Goal: Transaction & Acquisition: Purchase product/service

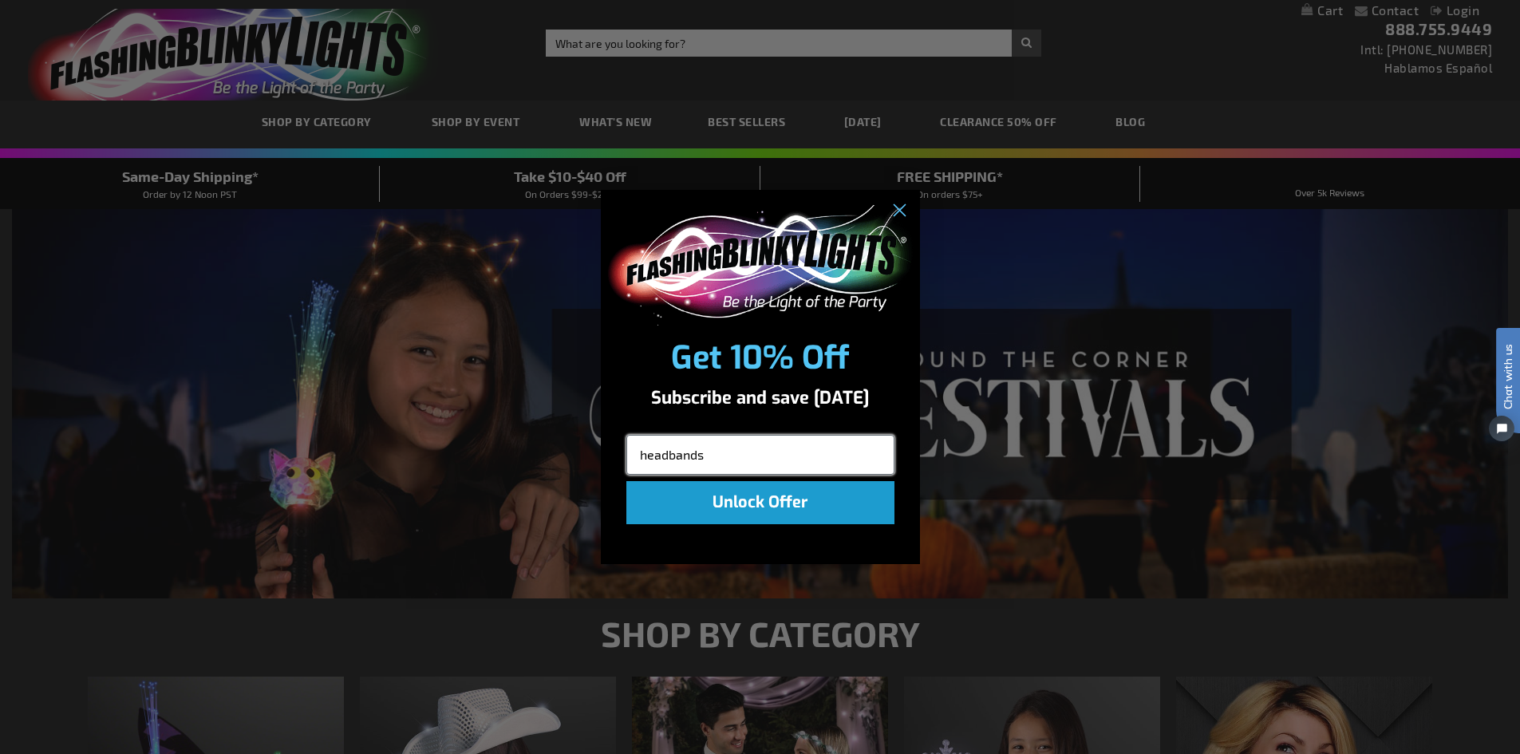
type input "headbands"
click input "Submit" at bounding box center [0, 0] width 0 height 0
click at [725, 455] on input "headbands" at bounding box center [760, 455] width 268 height 40
click input "Submit" at bounding box center [0, 0] width 0 height 0
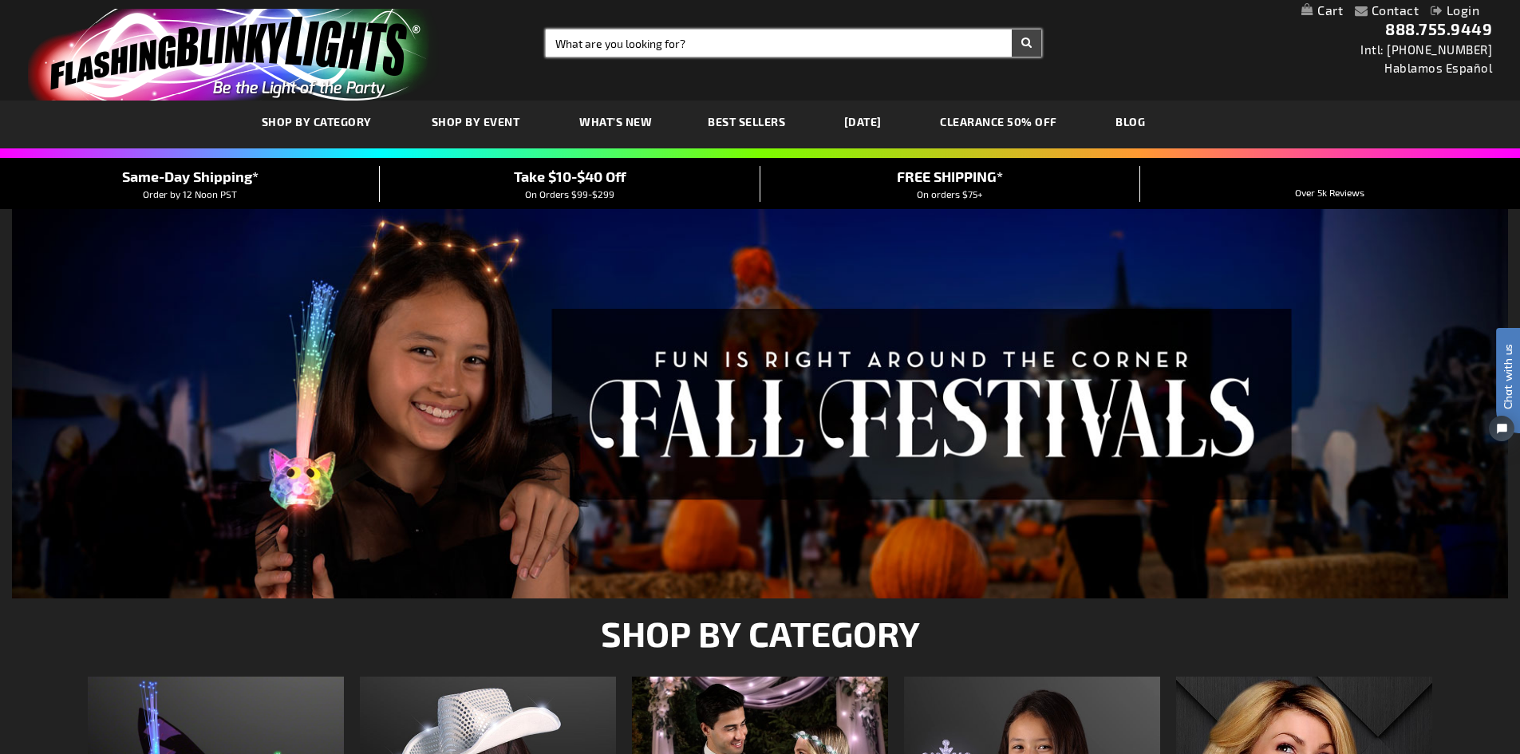
drag, startPoint x: 725, startPoint y: 45, endPoint x: 536, endPoint y: 40, distance: 188.4
click at [536, 40] on div "Search Search × Search" at bounding box center [787, 43] width 507 height 27
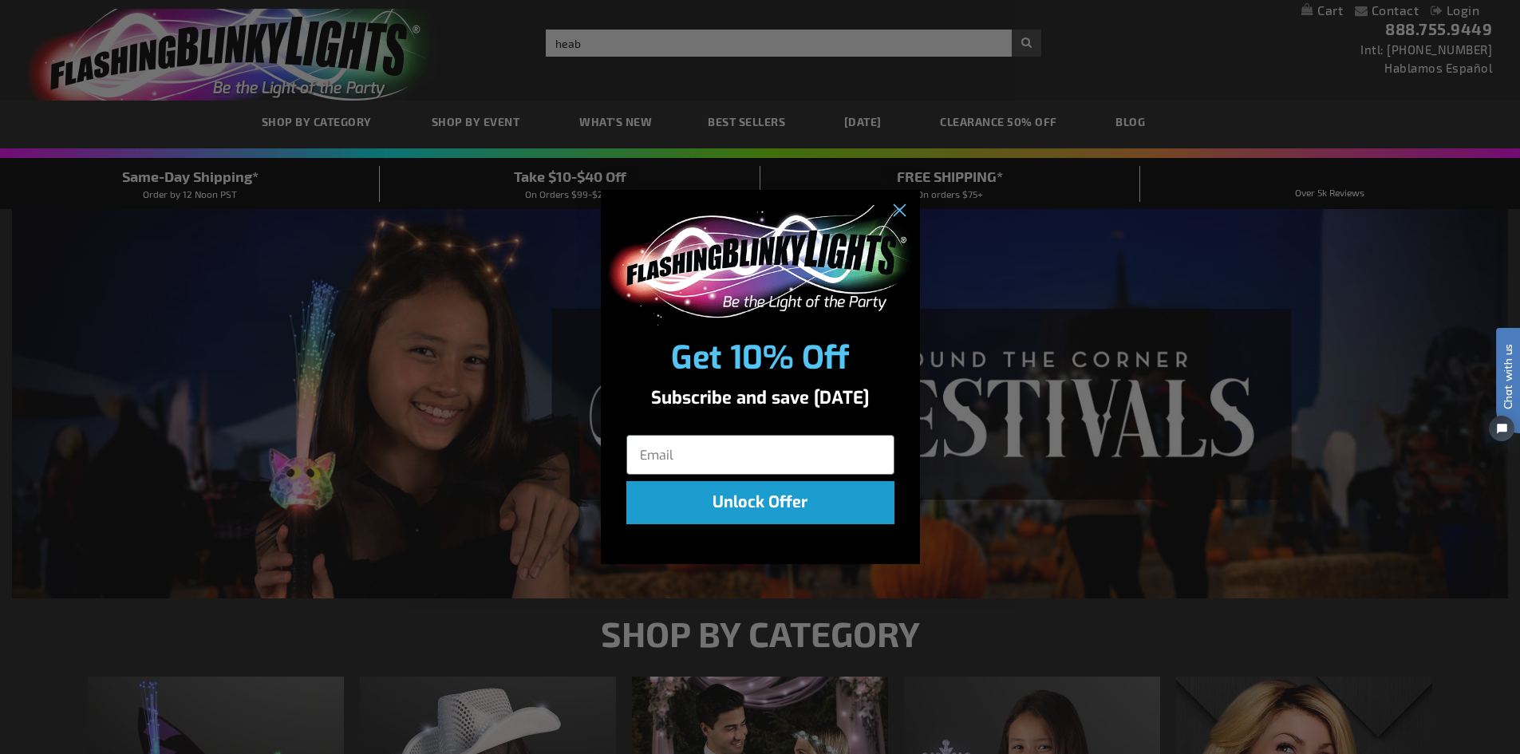
click at [598, 43] on div "Close dialog Get 10% Off Subscribe and save today Unlock Offer Submit" at bounding box center [760, 377] width 1520 height 754
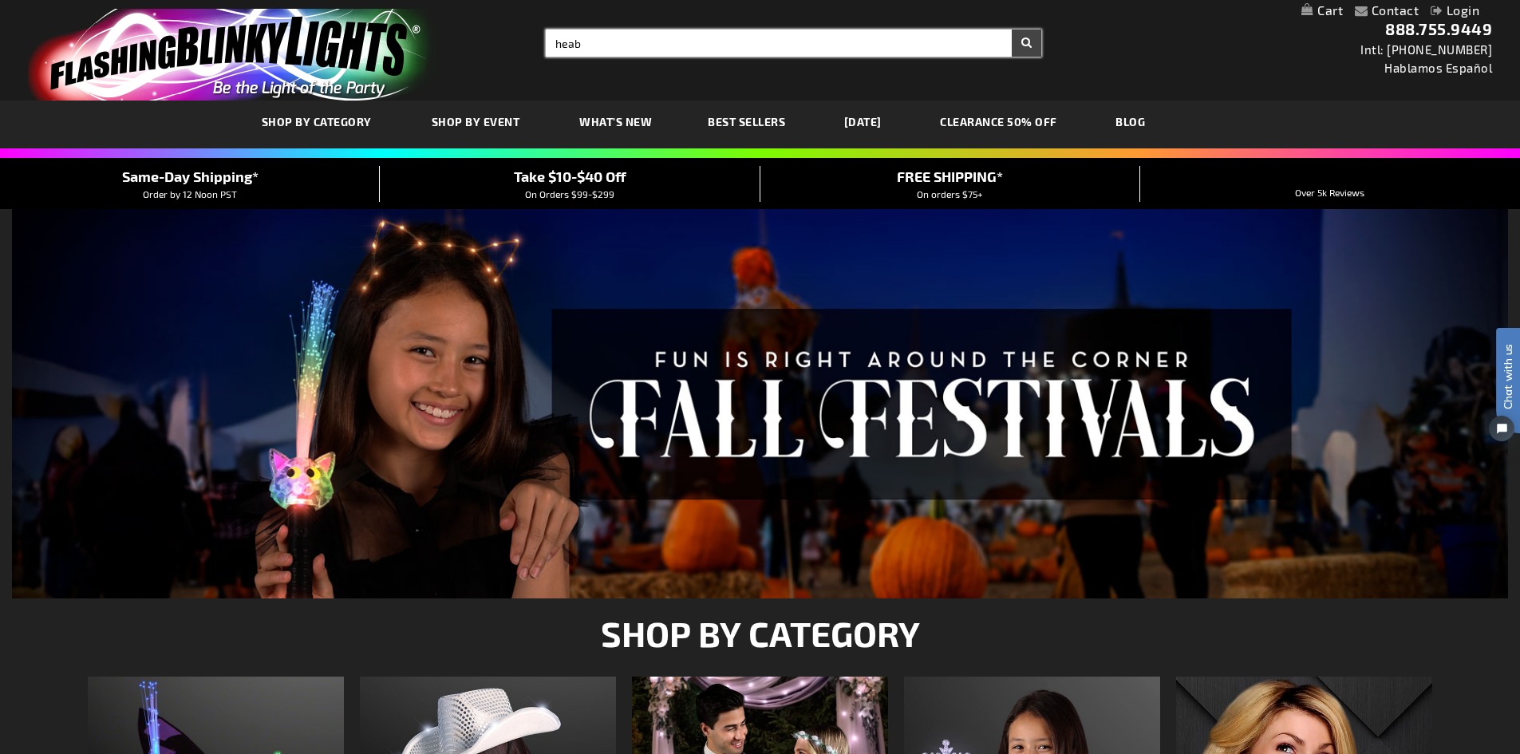
click at [586, 45] on input "heab" at bounding box center [794, 43] width 496 height 27
type input "headbands"
click at [1012, 30] on button "Search" at bounding box center [1027, 43] width 30 height 27
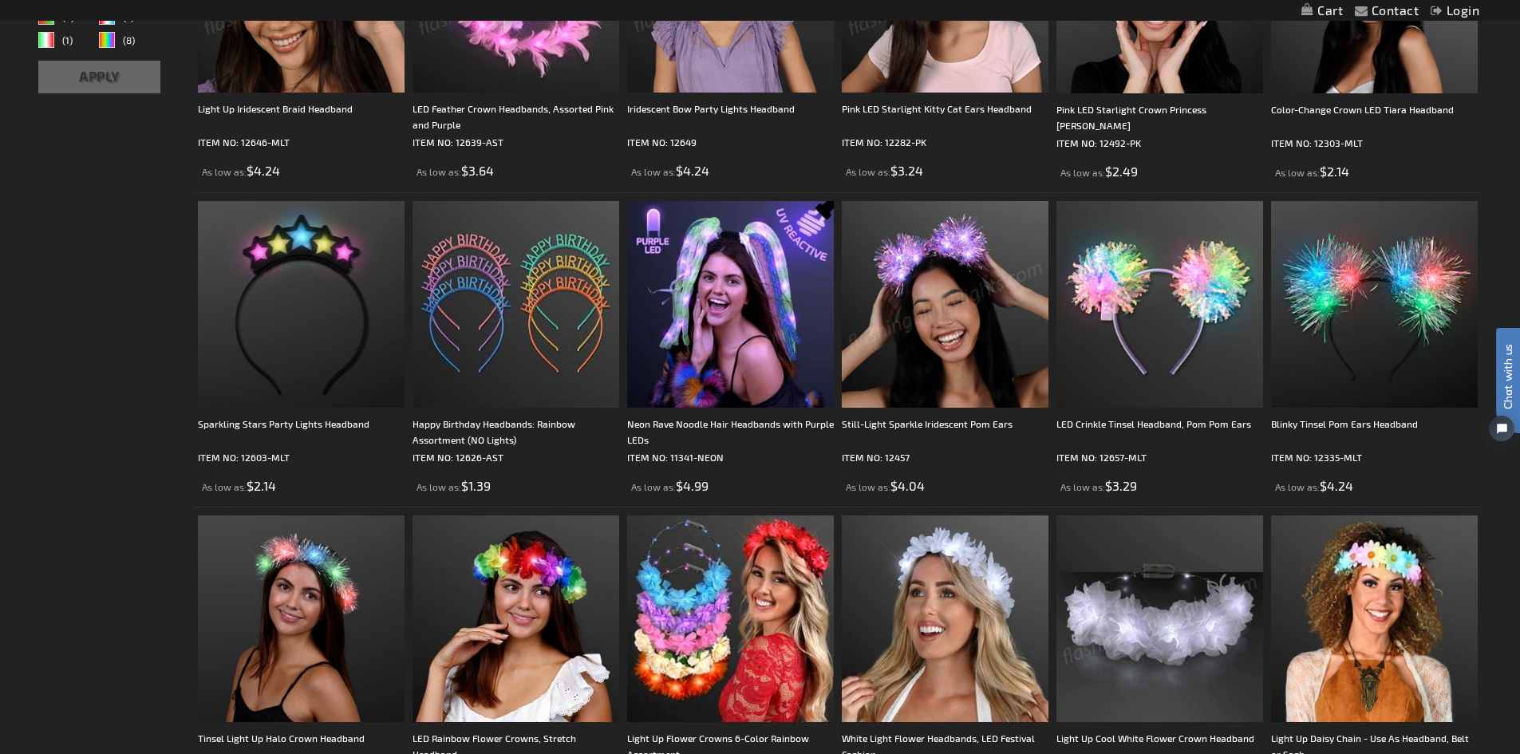
scroll to position [559, 0]
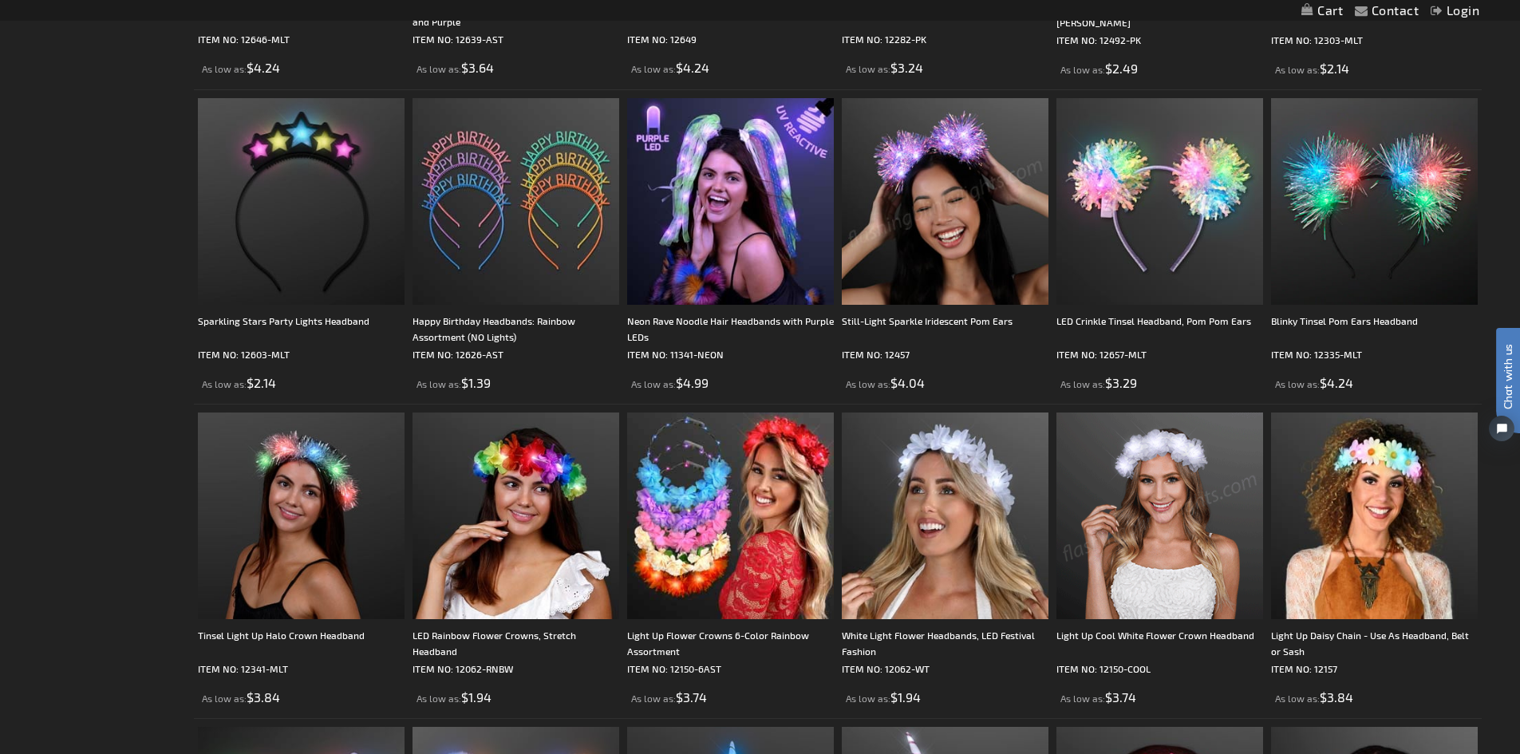
click at [926, 201] on img at bounding box center [945, 201] width 207 height 207
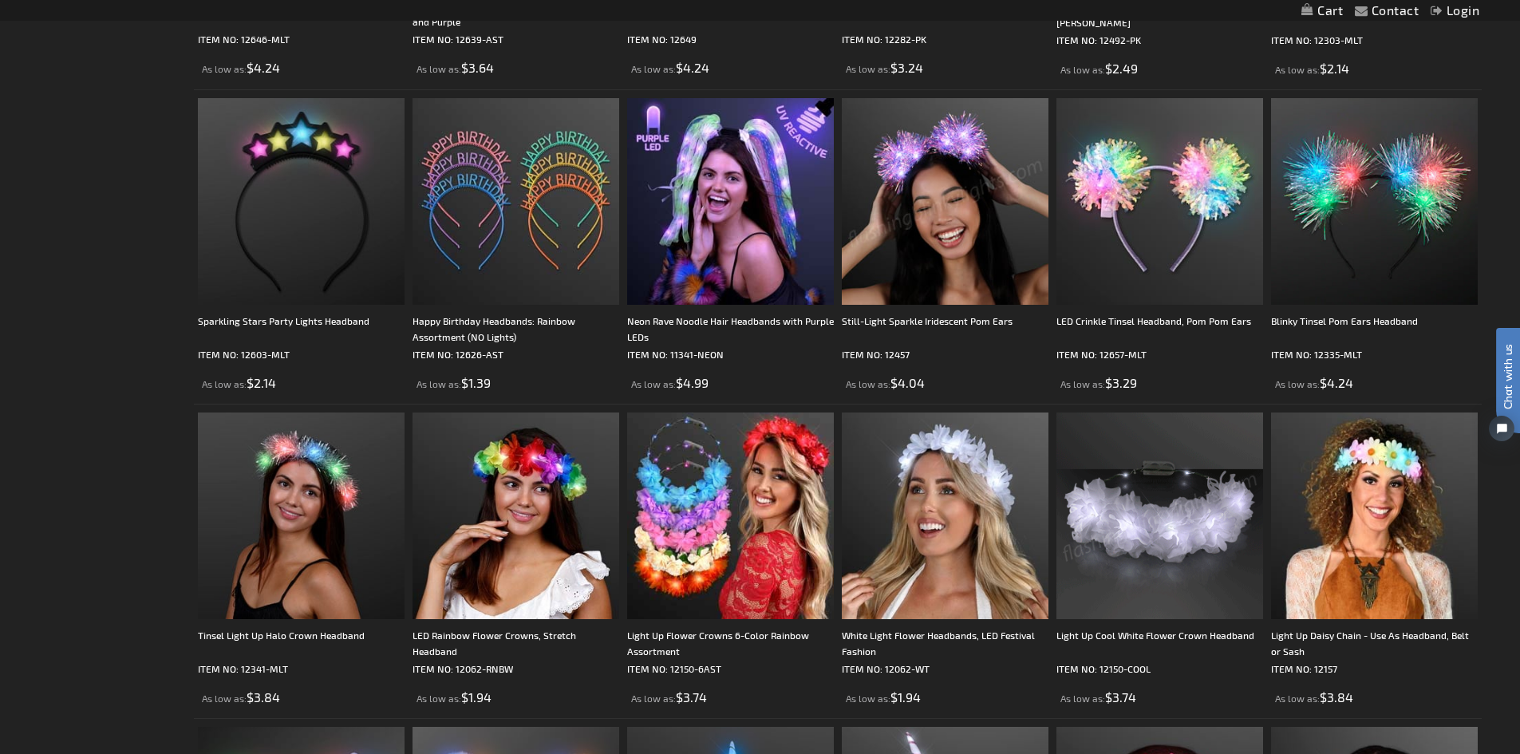
click at [926, 201] on img at bounding box center [945, 201] width 207 height 207
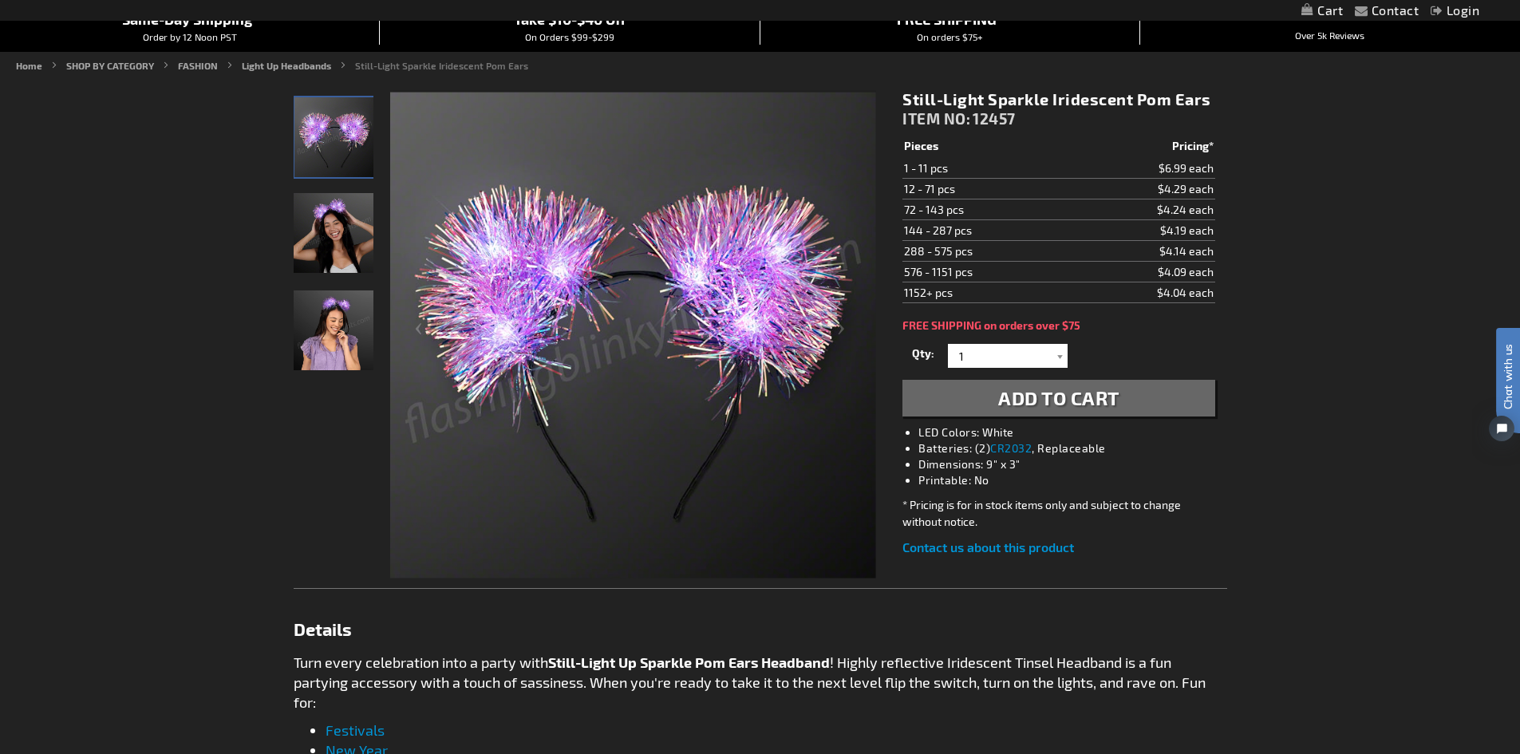
click at [344, 240] on img "Woman displaying Light Up Sparkle Iridescent LED Pom Ears" at bounding box center [334, 233] width 80 height 80
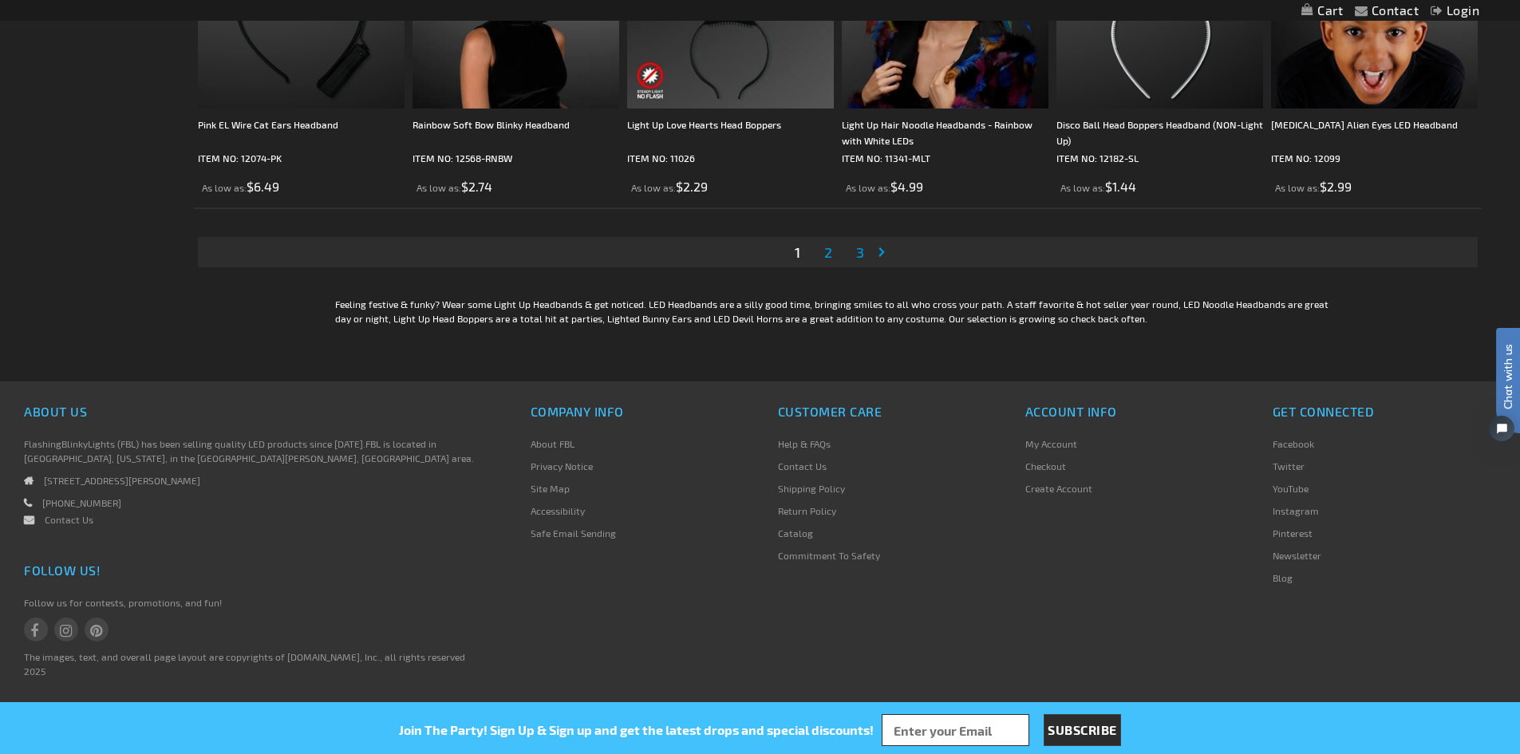
scroll to position [3031, 0]
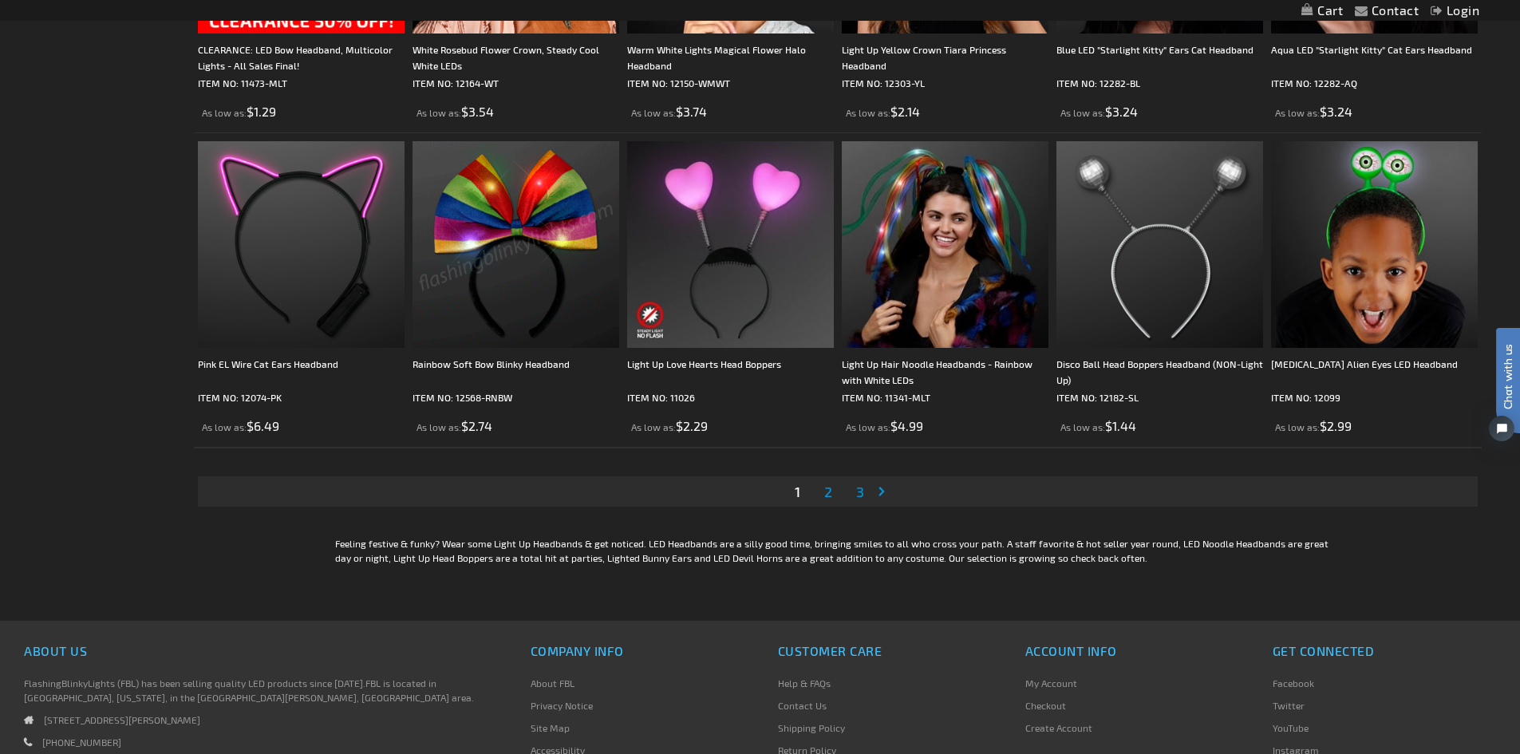
click at [862, 492] on span "3" at bounding box center [860, 492] width 8 height 18
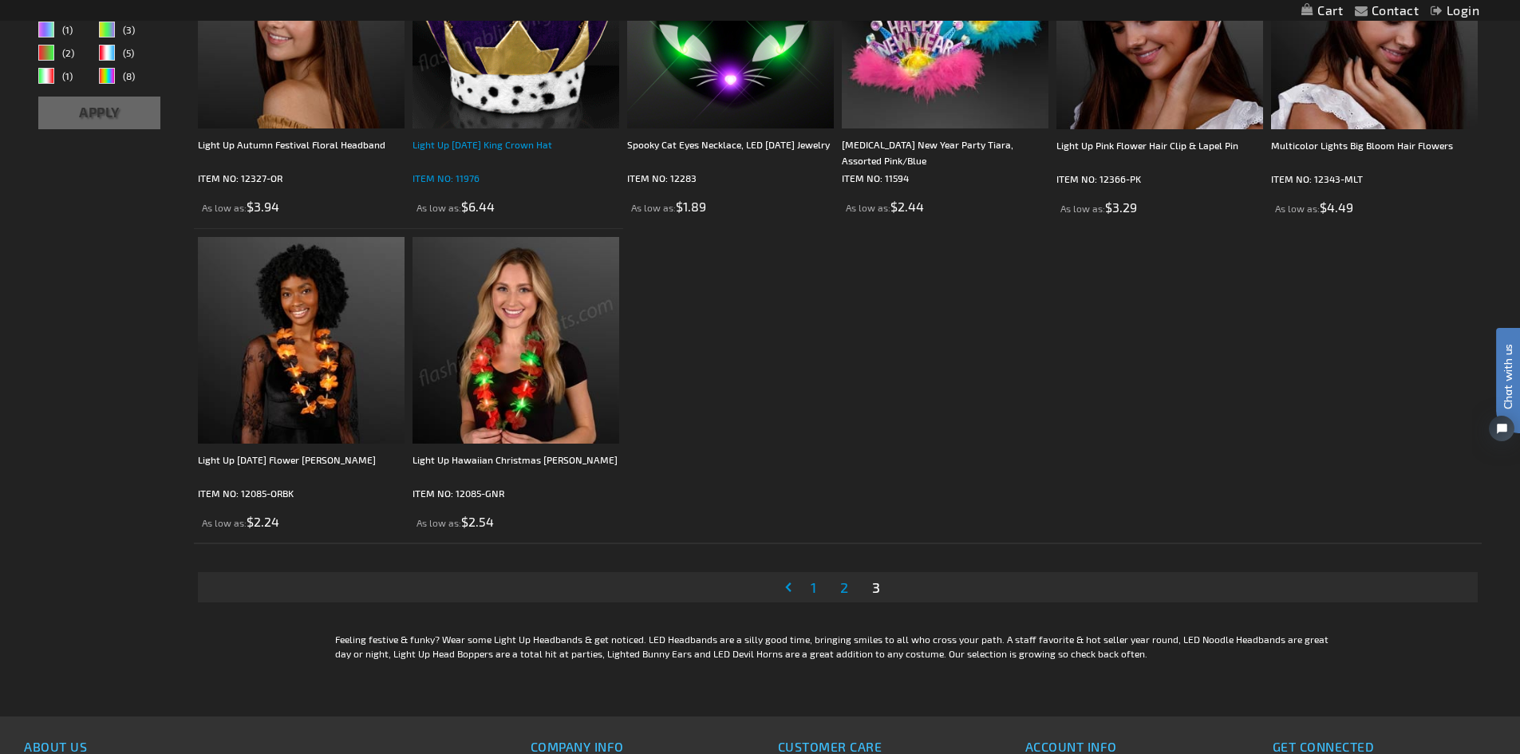
scroll to position [479, 0]
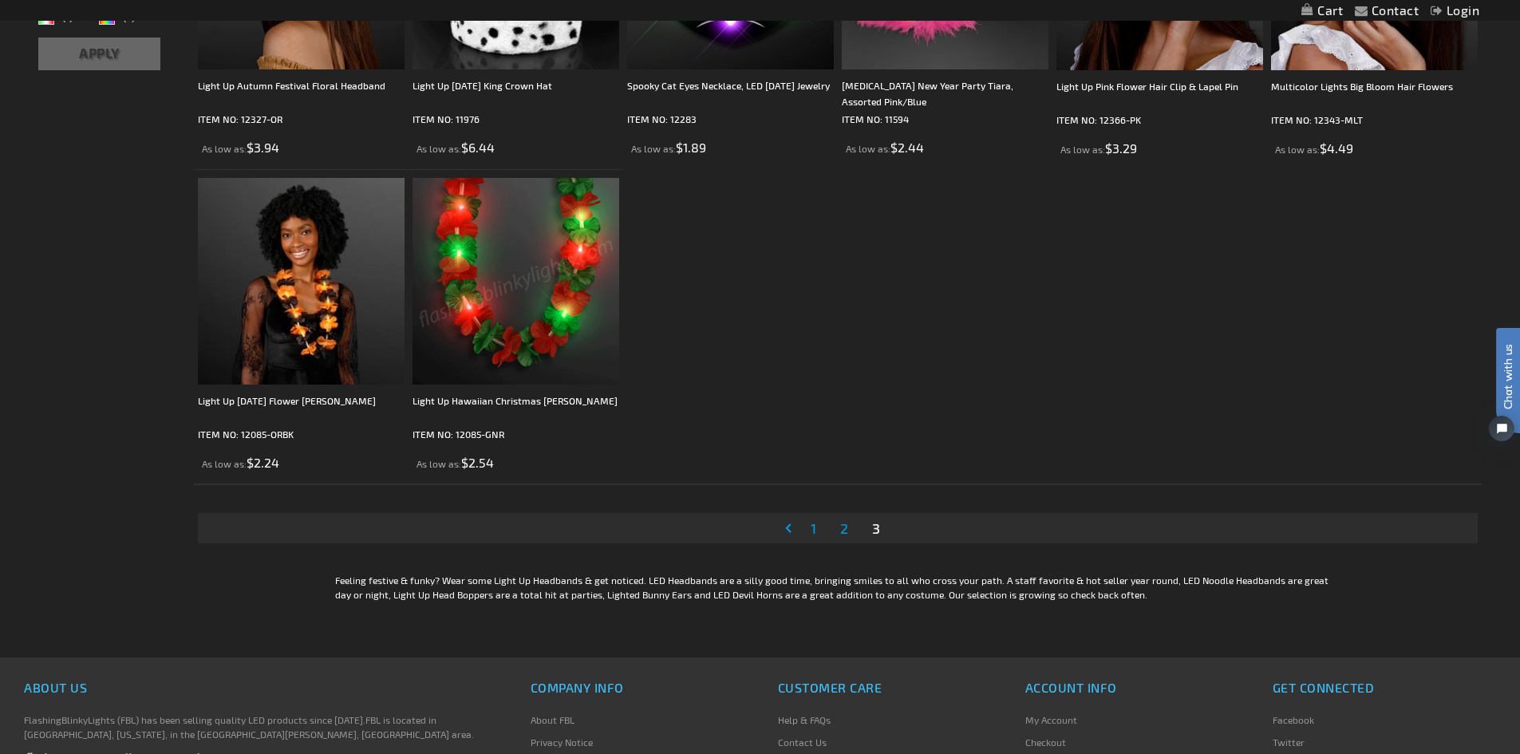
click at [843, 525] on span "2" at bounding box center [844, 528] width 8 height 18
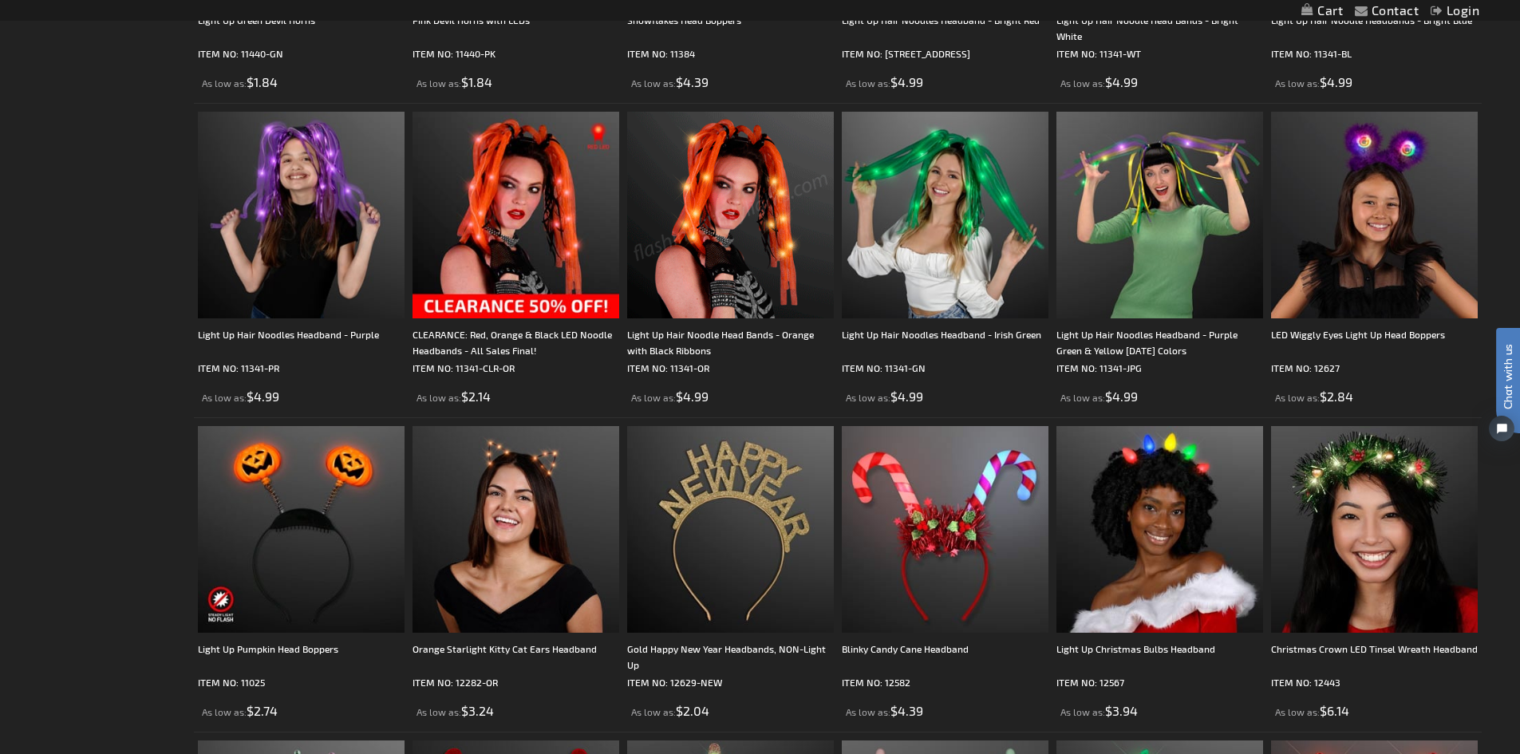
scroll to position [2234, 0]
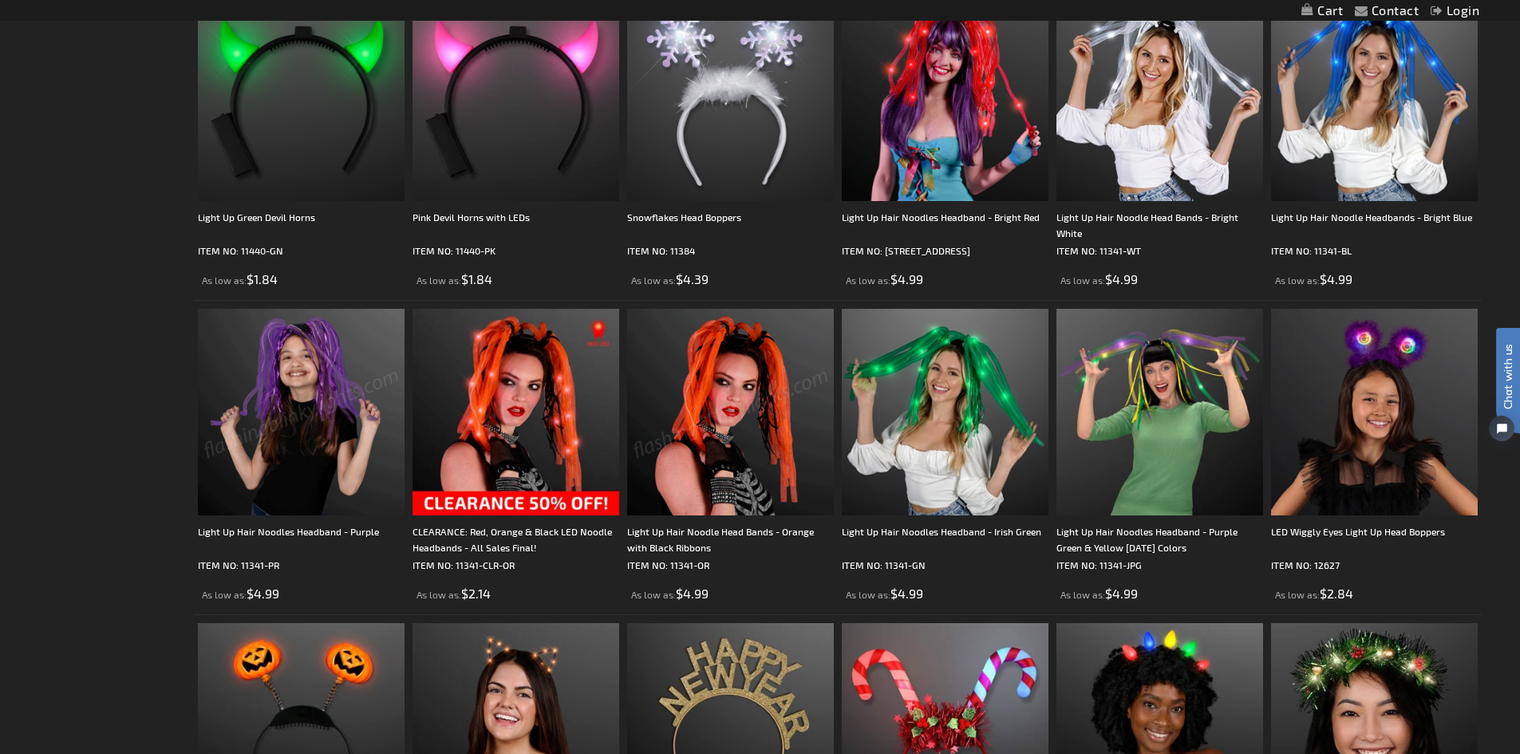
click at [288, 380] on img at bounding box center [301, 412] width 207 height 207
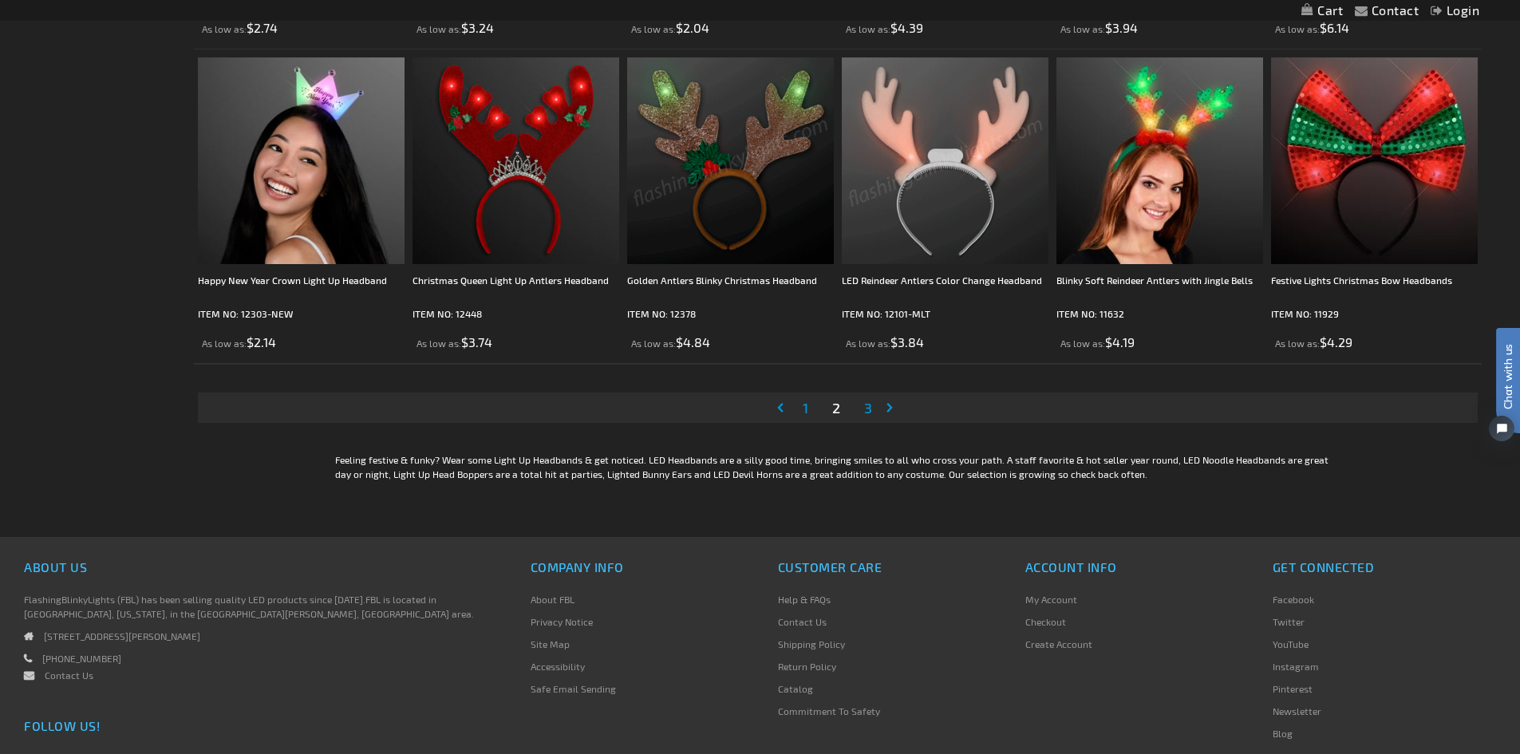
scroll to position [2871, 0]
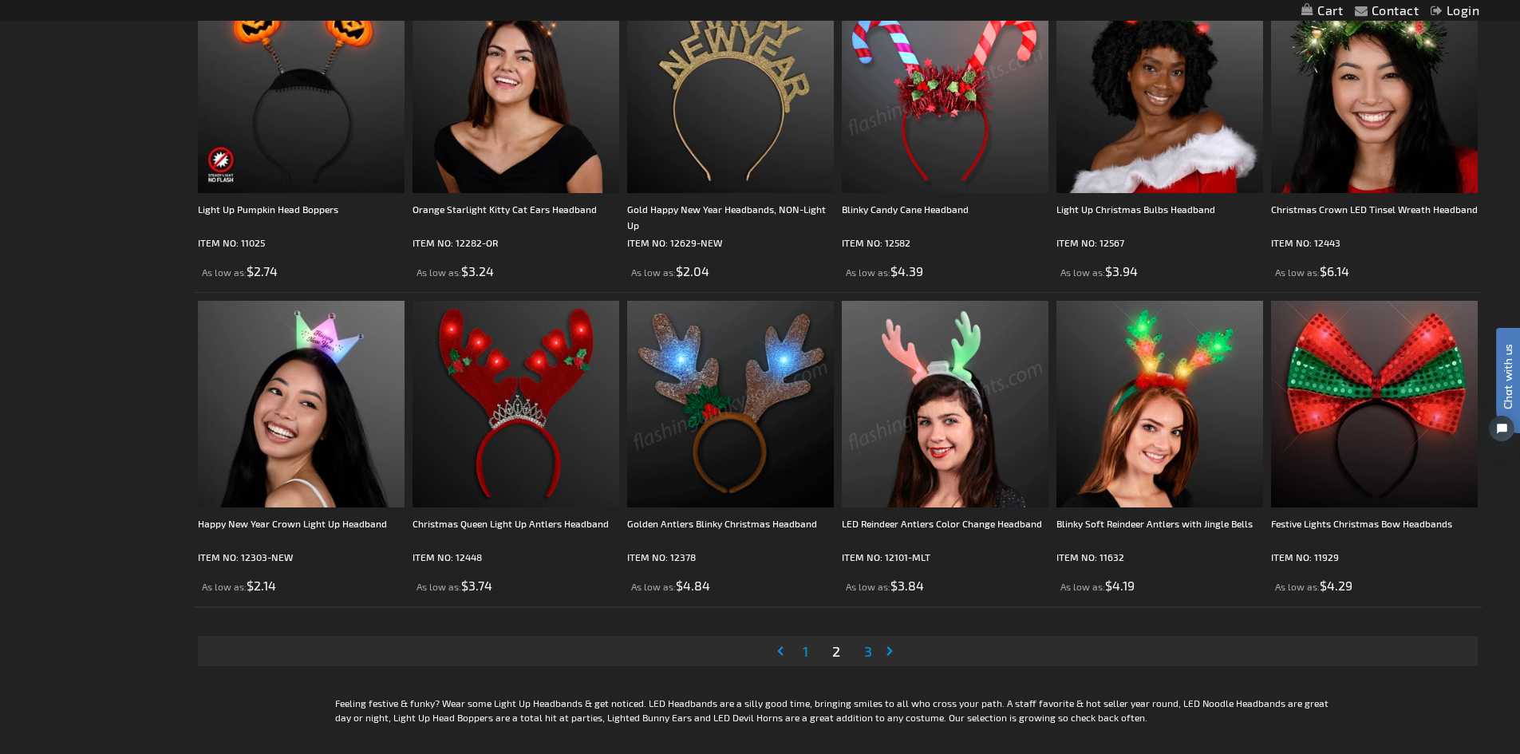
click at [808, 655] on link "Page 1" at bounding box center [806, 651] width 12 height 24
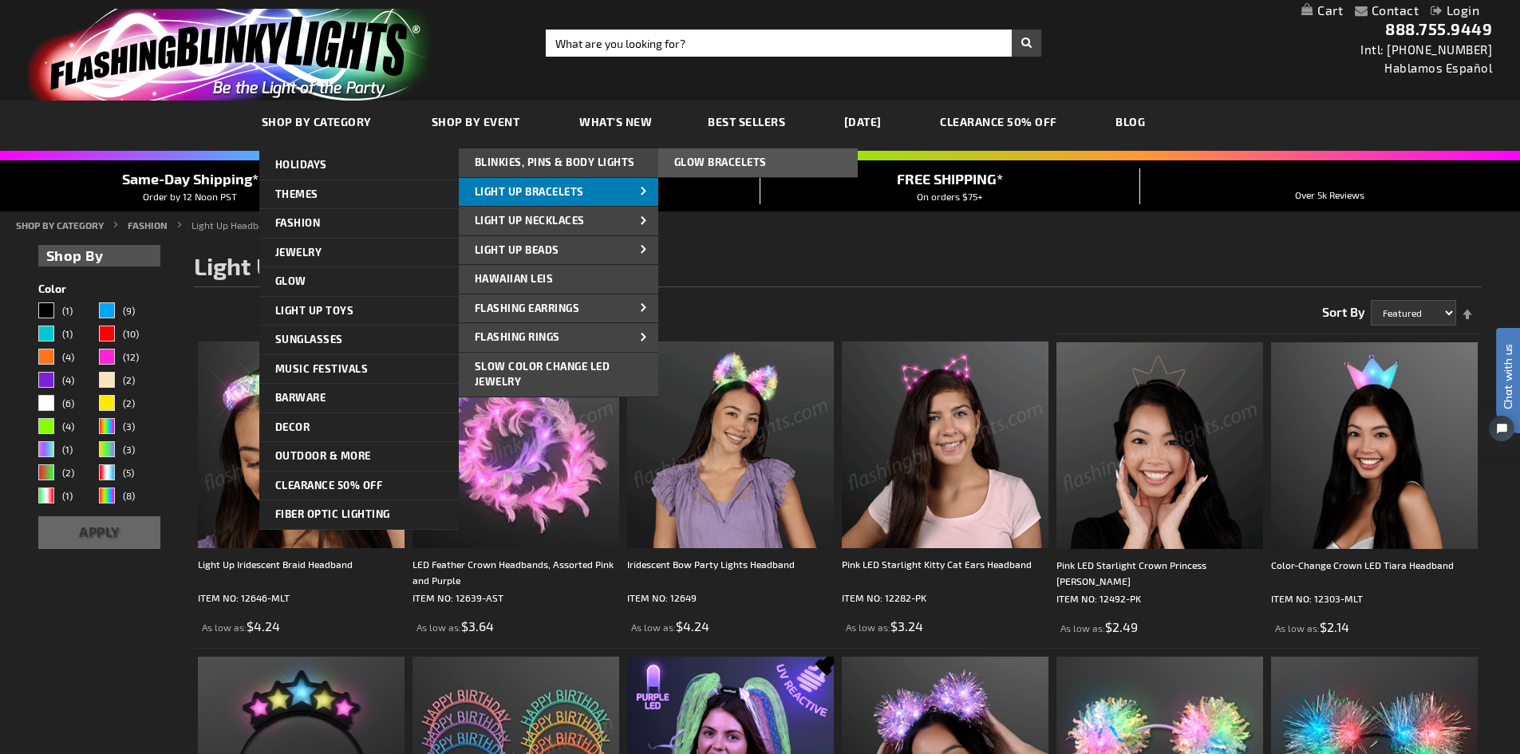
click at [525, 191] on span "Light Up Bracelets" at bounding box center [529, 191] width 109 height 13
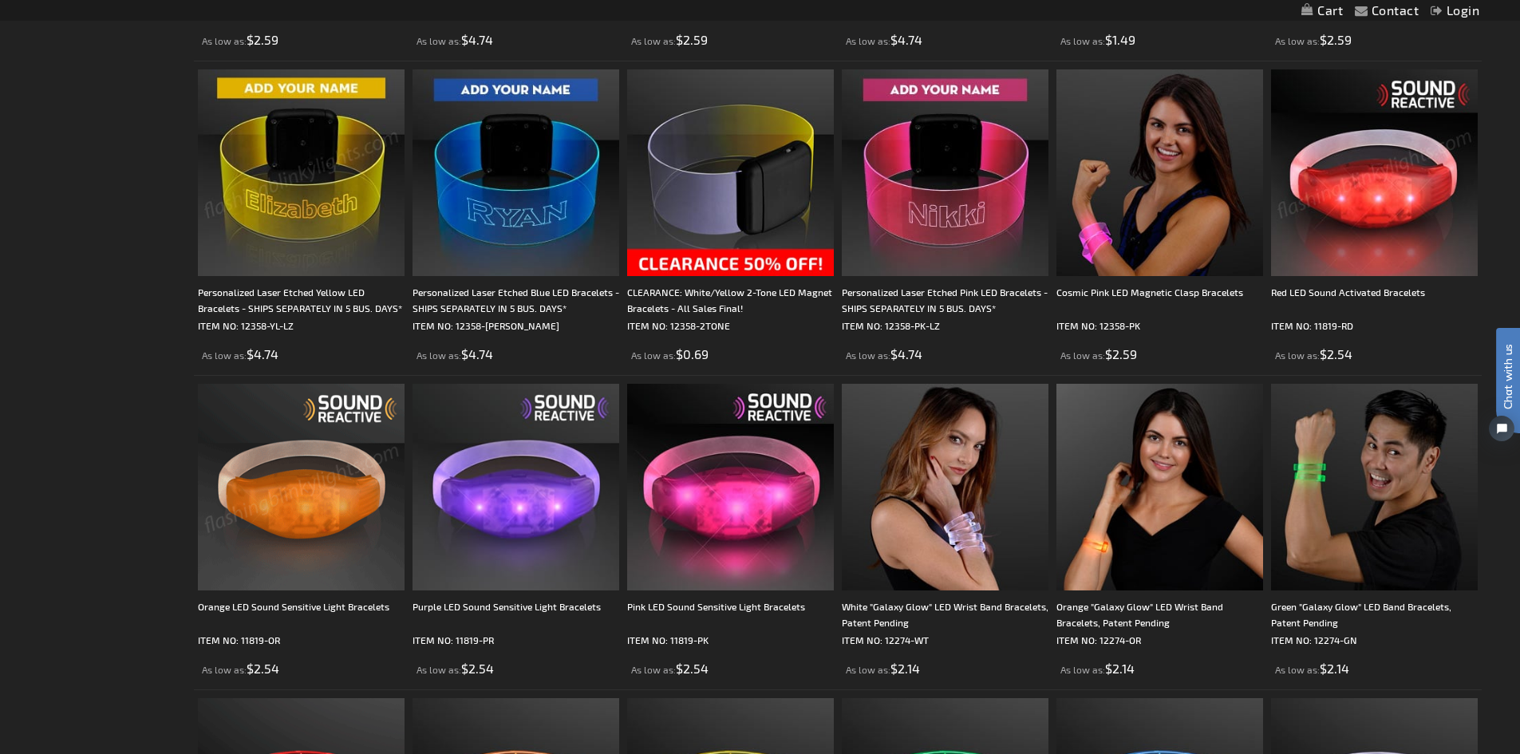
scroll to position [3032, 0]
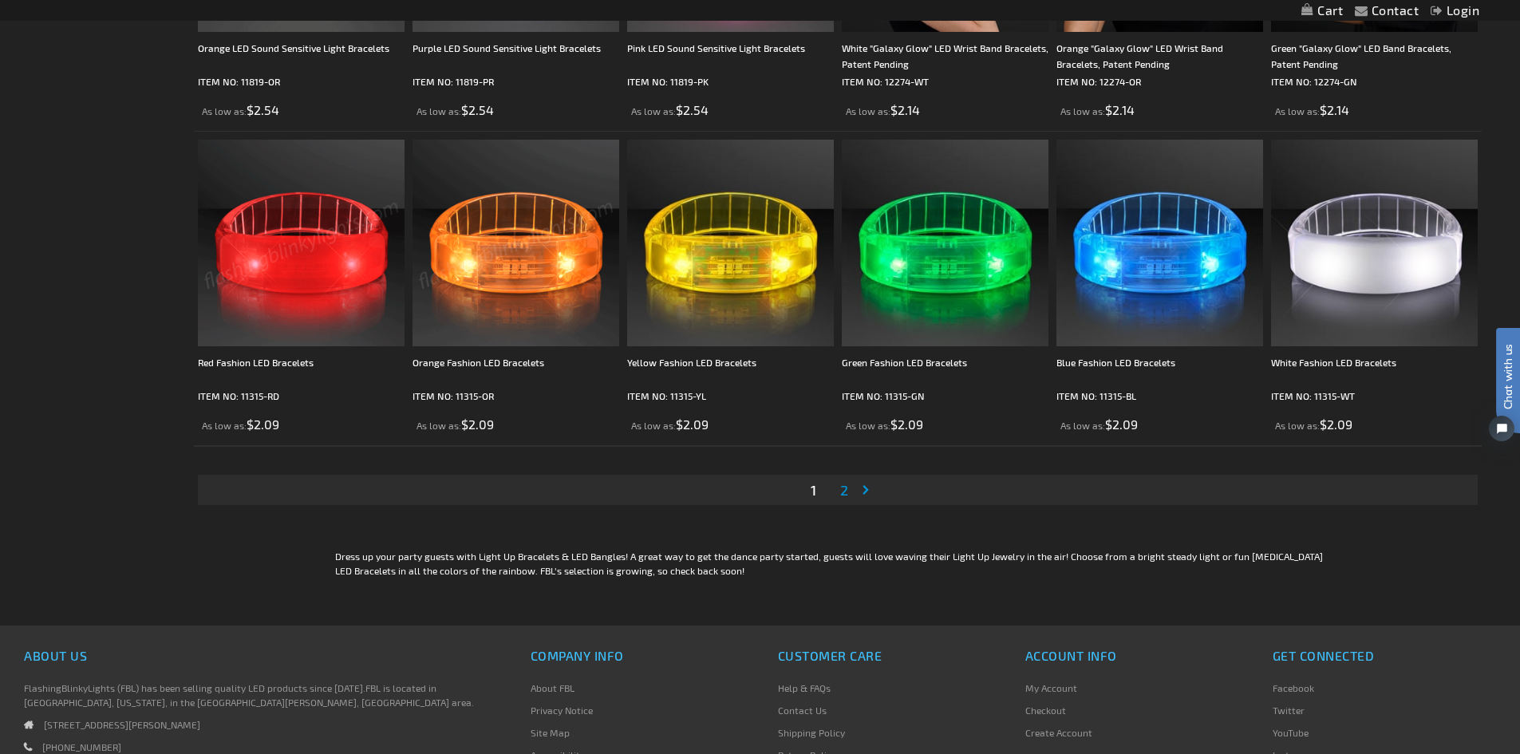
click at [835, 486] on li "Page 2" at bounding box center [844, 490] width 30 height 30
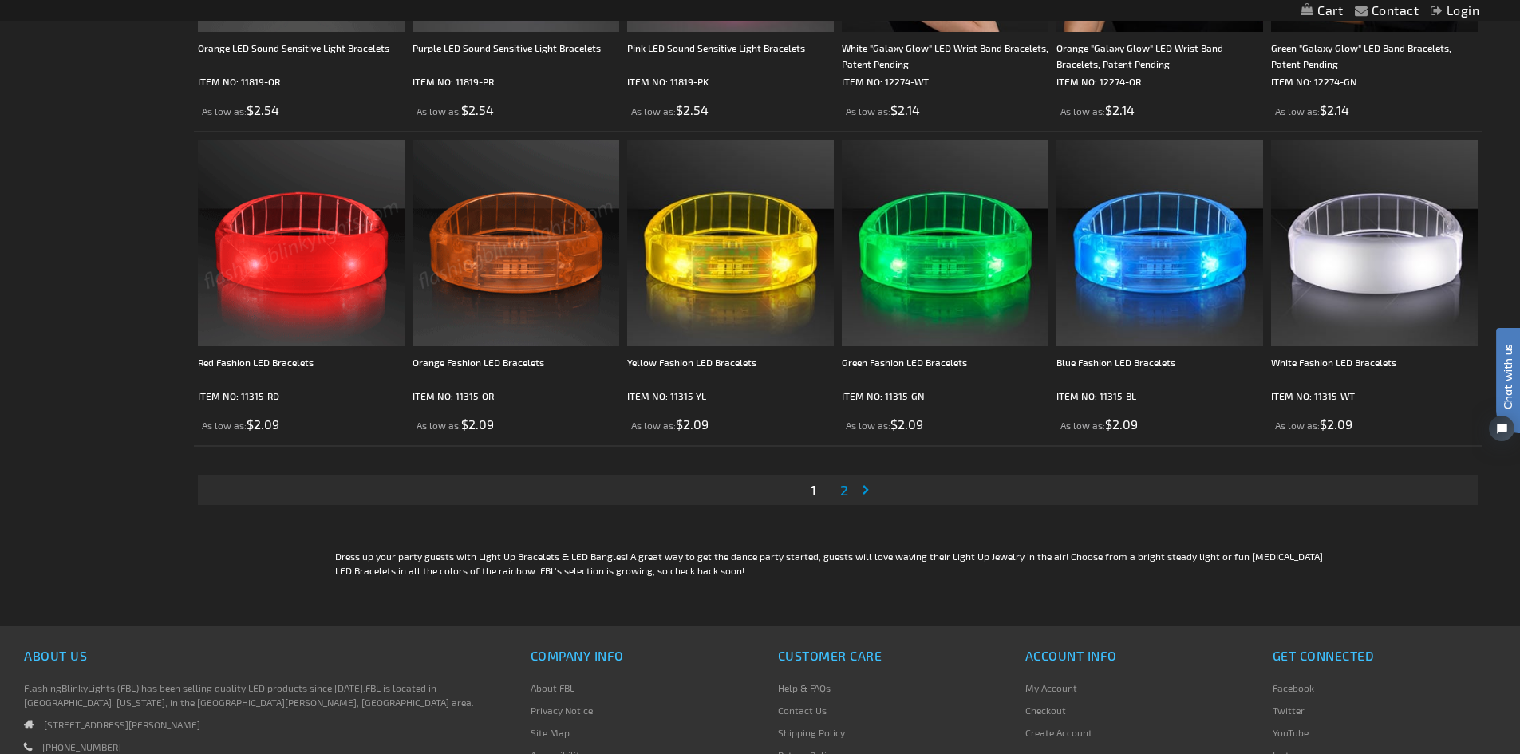
click at [840, 486] on span "2" at bounding box center [844, 490] width 8 height 18
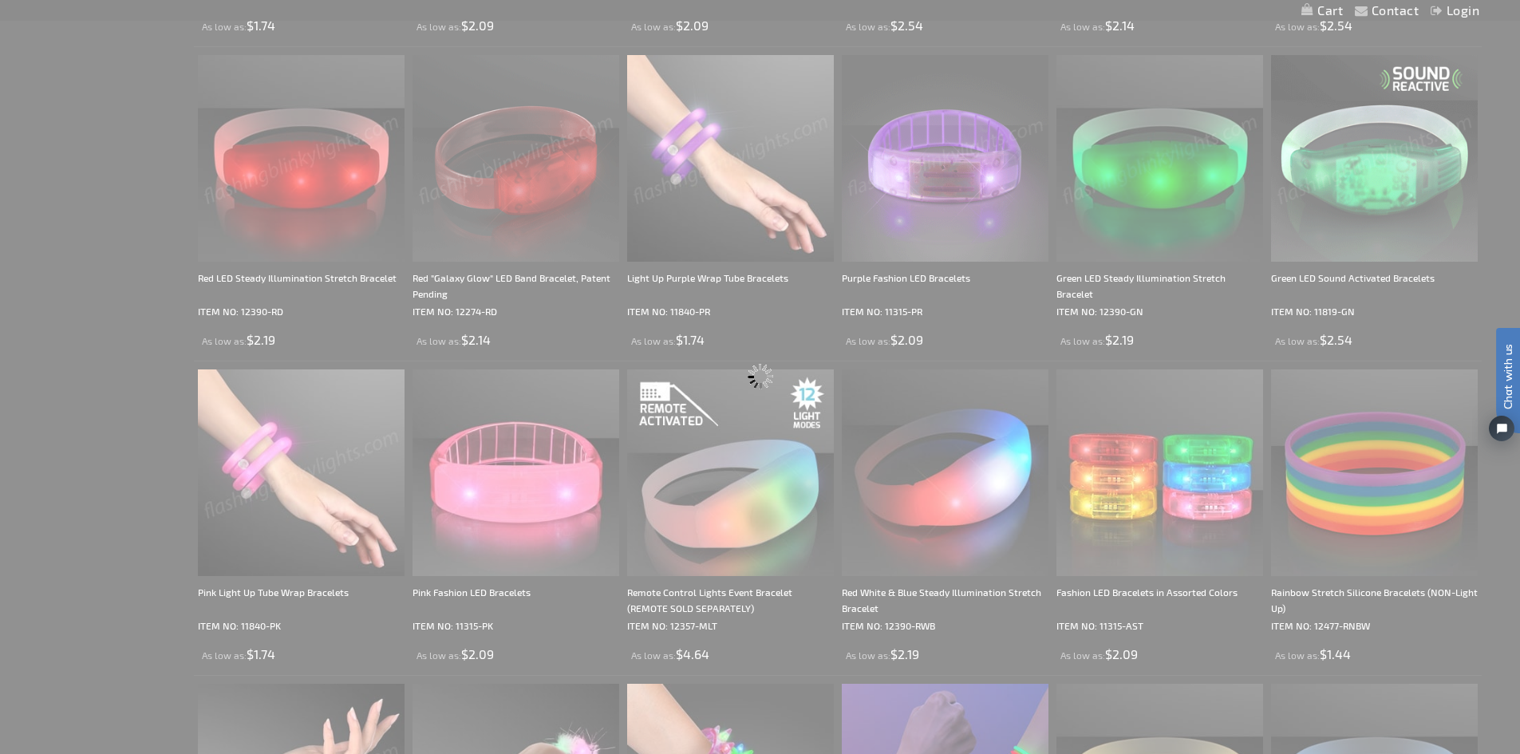
scroll to position [285, 0]
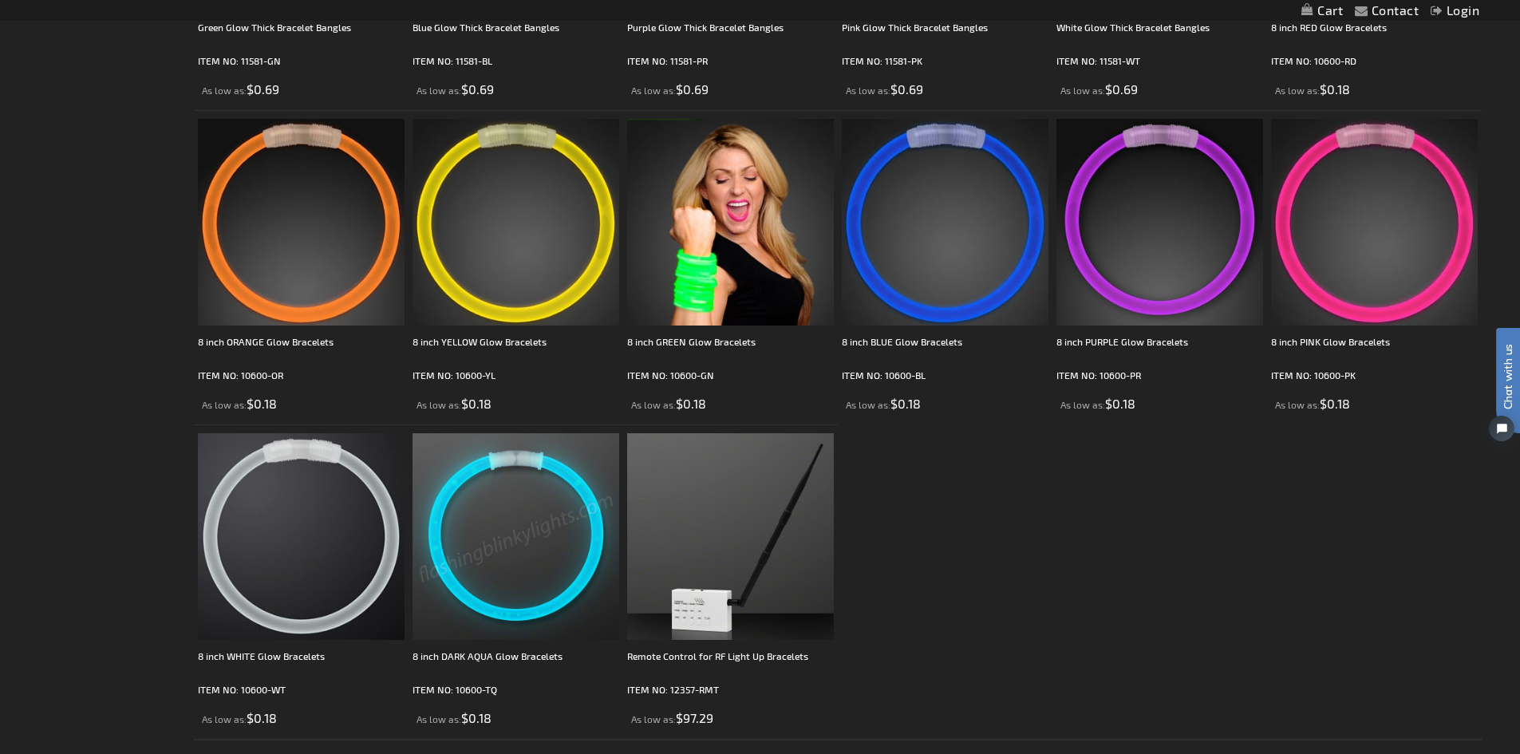
scroll to position [1197, 0]
